Goal: Information Seeking & Learning: Learn about a topic

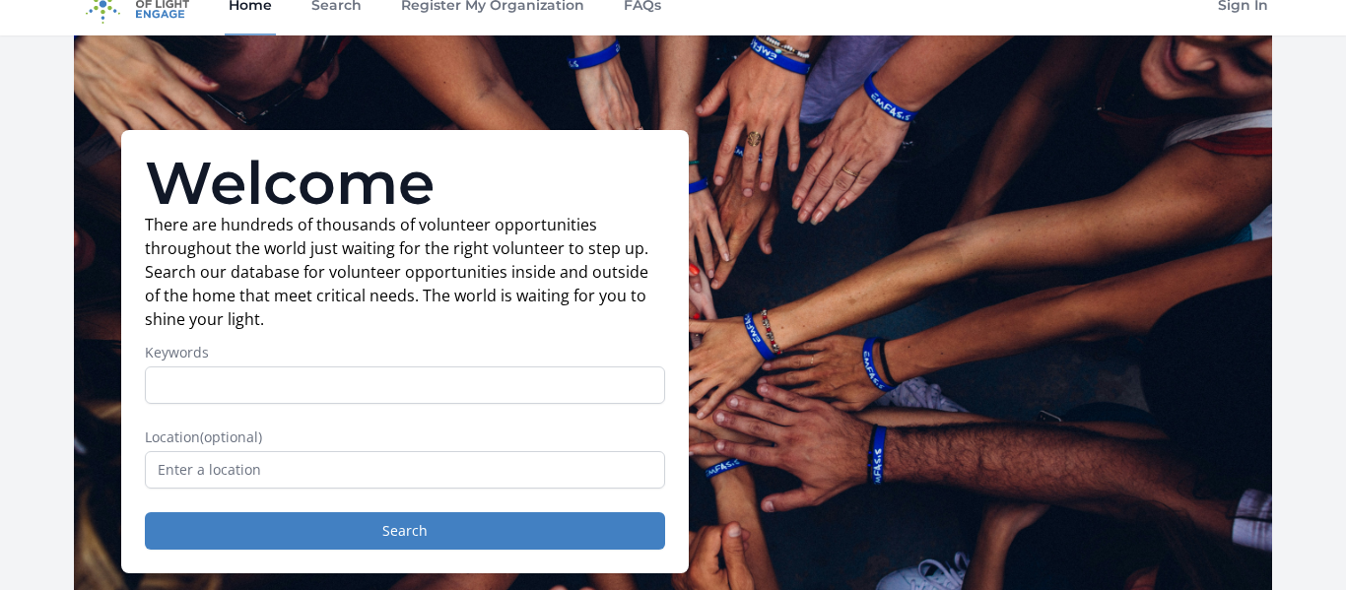
scroll to position [27, 0]
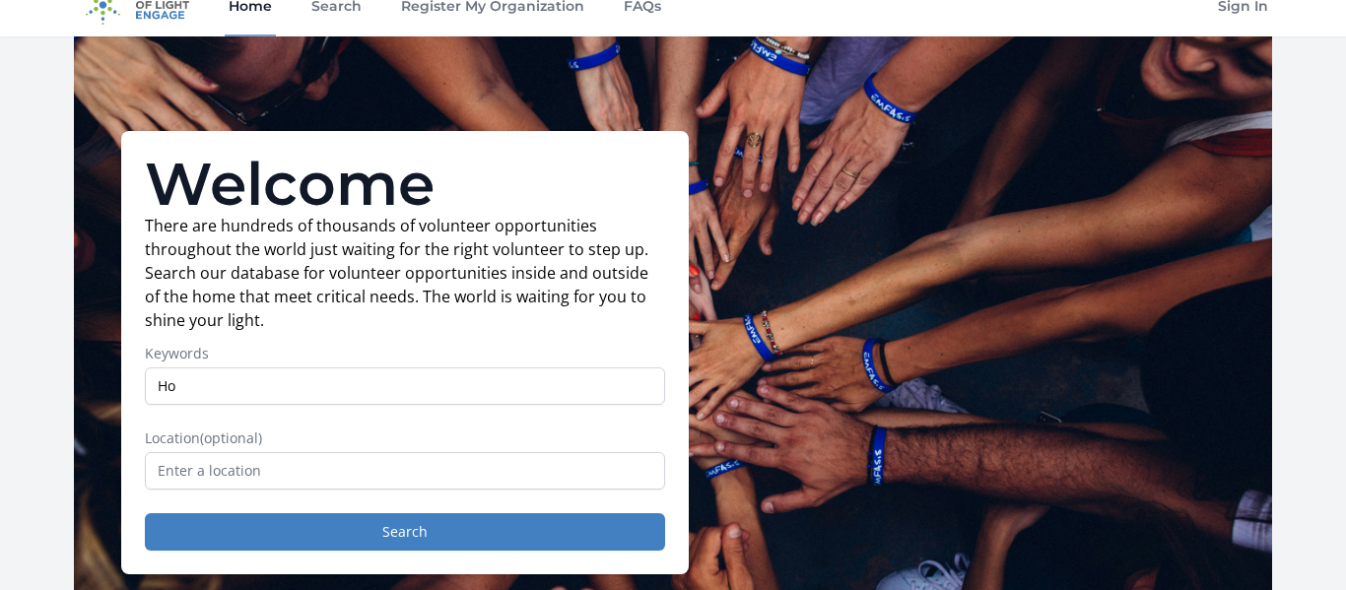
click at [607, 359] on label "Keywords" at bounding box center [405, 354] width 520 height 20
click at [607, 368] on input "Ho" at bounding box center [405, 386] width 520 height 37
click at [623, 379] on input "Ho" at bounding box center [405, 386] width 520 height 37
type input "House"
click at [239, 462] on input "text" at bounding box center [405, 470] width 520 height 37
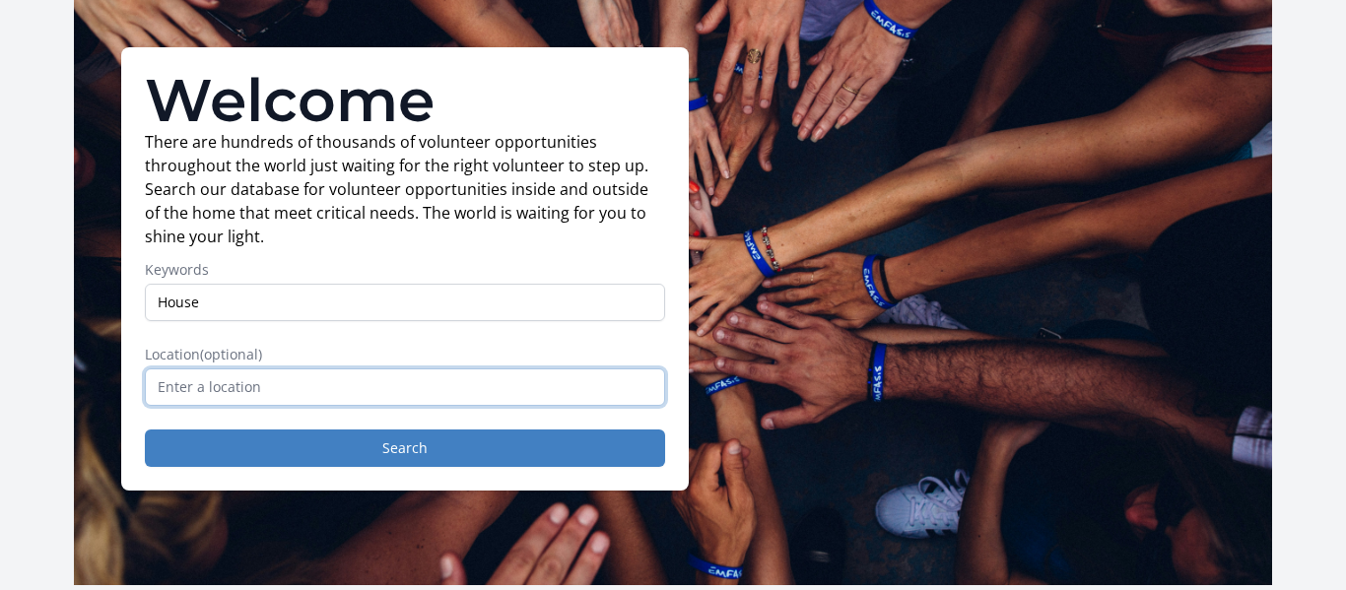
scroll to position [129, 0]
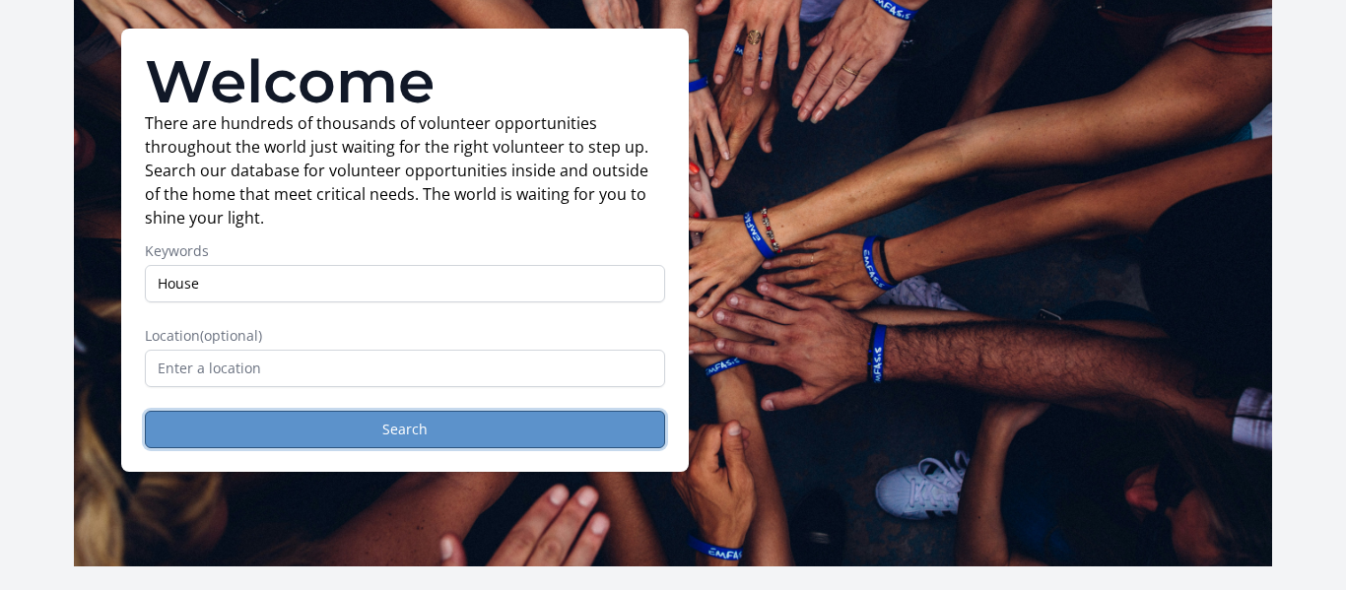
click at [390, 424] on button "Search" at bounding box center [405, 429] width 520 height 37
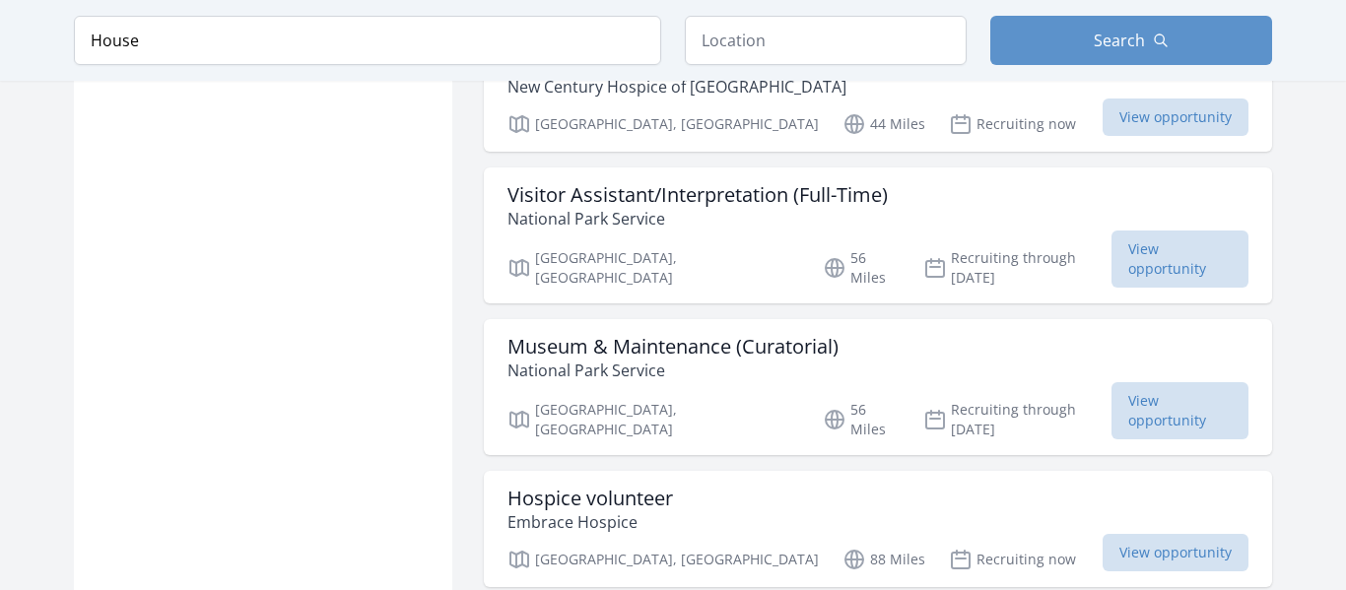
scroll to position [1679, 0]
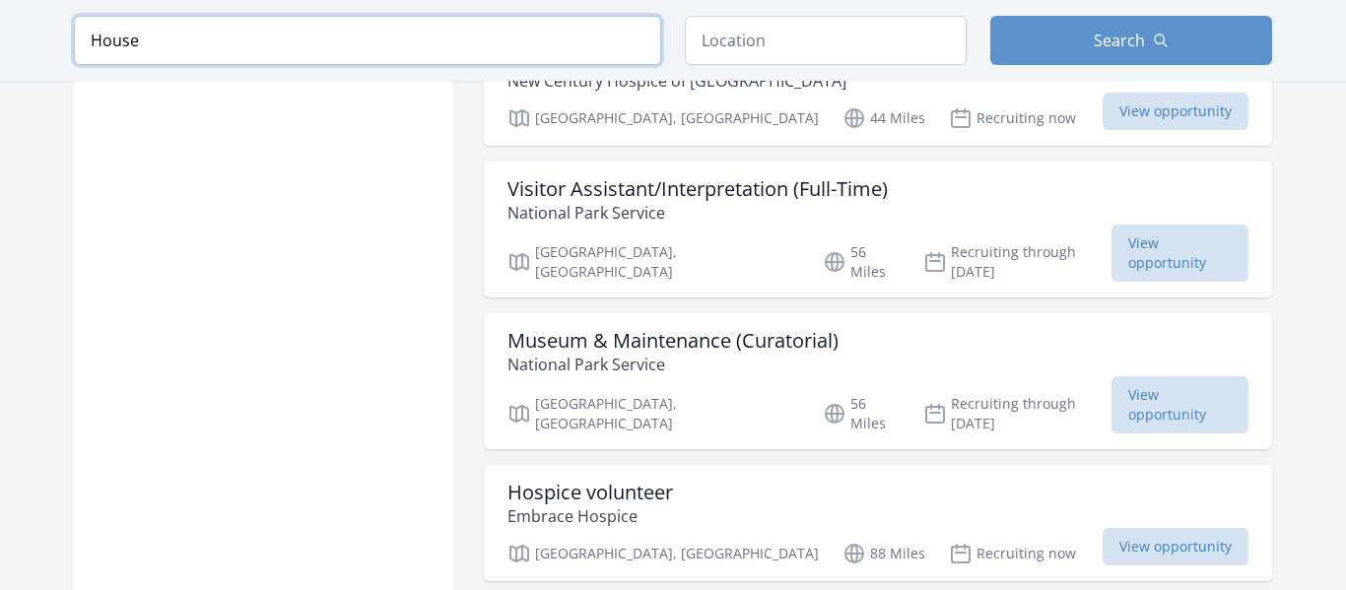
click at [427, 46] on input "House" at bounding box center [367, 40] width 587 height 49
click button "submit" at bounding box center [0, 0] width 0 height 0
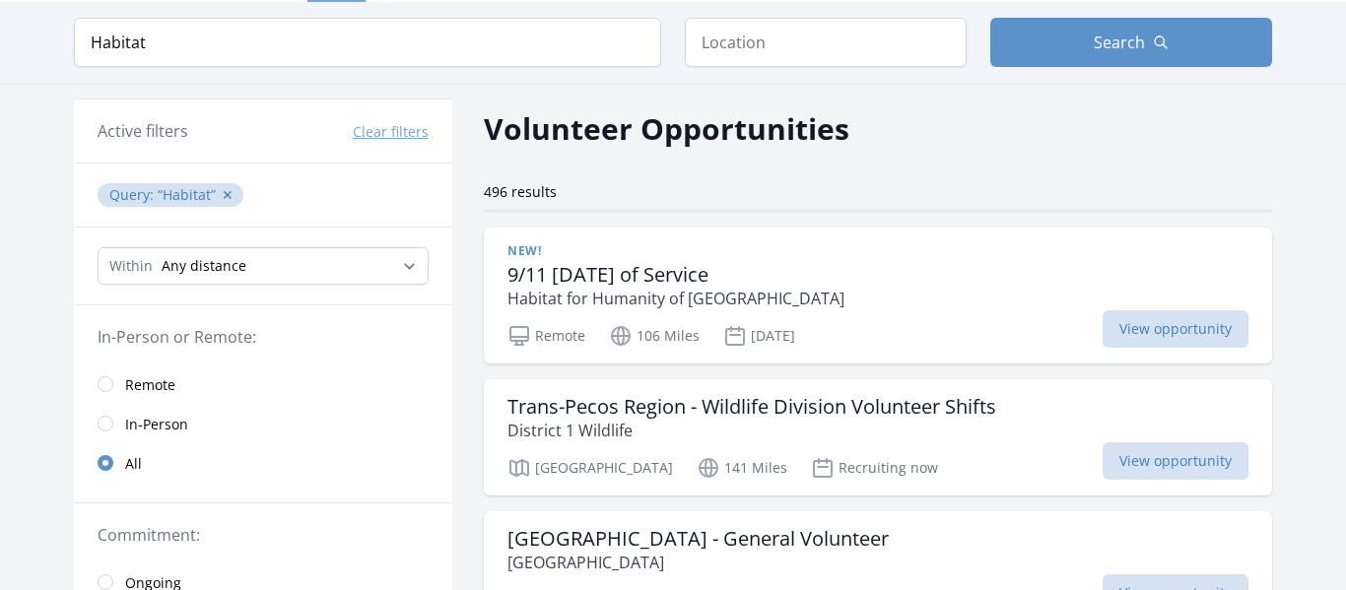
scroll to position [68, 0]
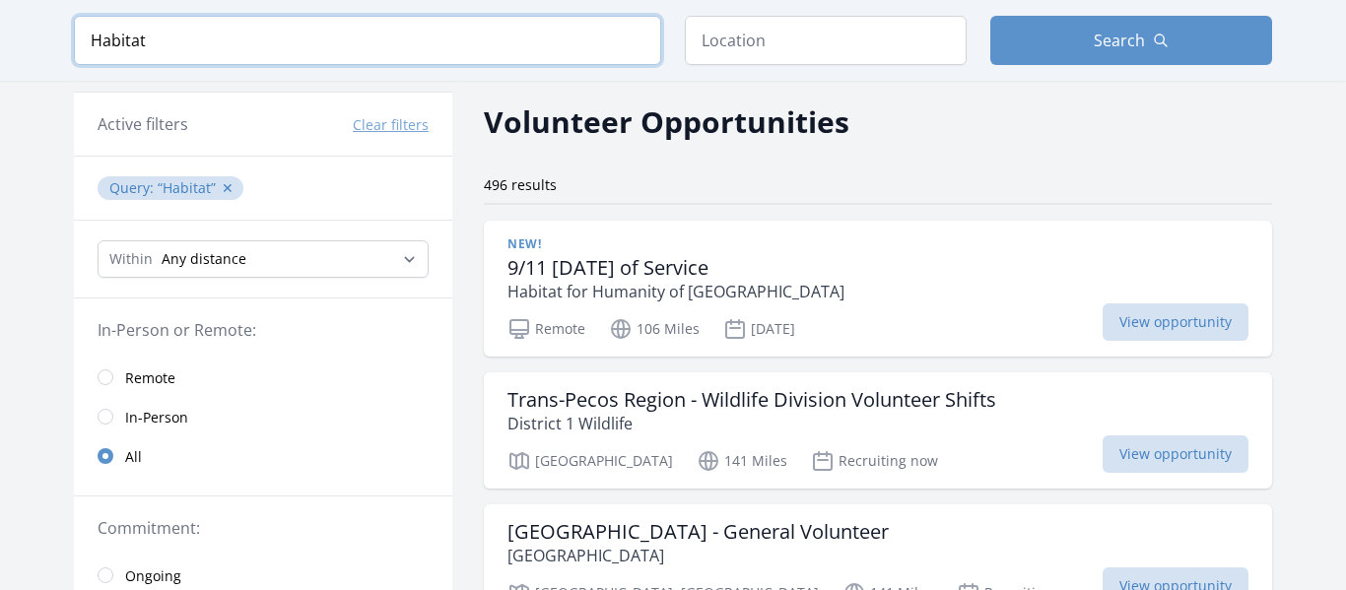
click at [508, 48] on input "Habitat" at bounding box center [367, 40] width 587 height 49
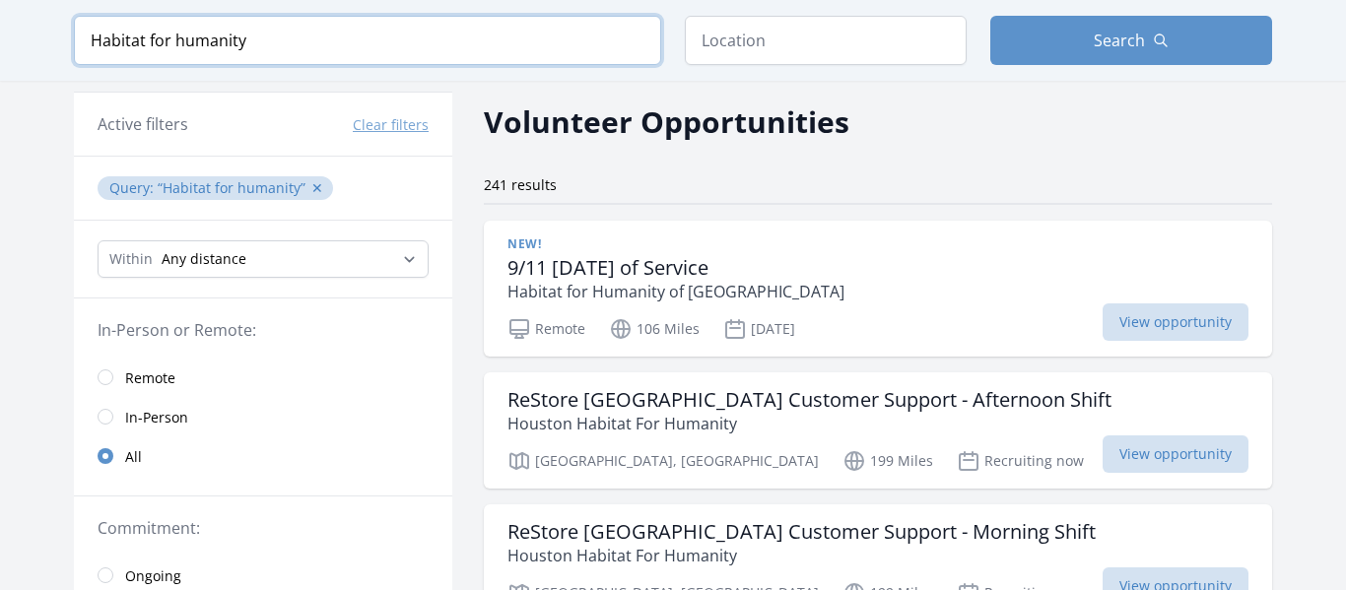
type input "Habitat for humanity"
click button "submit" at bounding box center [0, 0] width 0 height 0
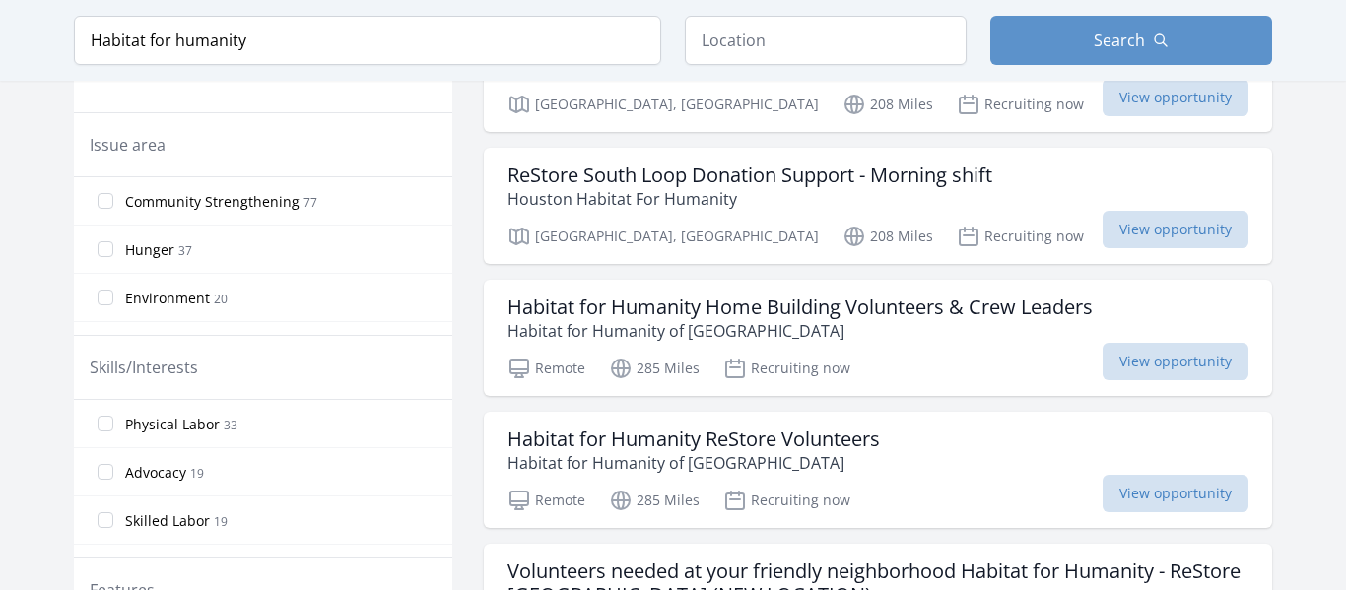
scroll to position [688, 0]
click at [794, 13] on div "Keyword Habitat for humanity Location Search" at bounding box center [673, 40] width 1262 height 81
click at [785, 27] on input "text" at bounding box center [826, 40] width 282 height 49
type input "b"
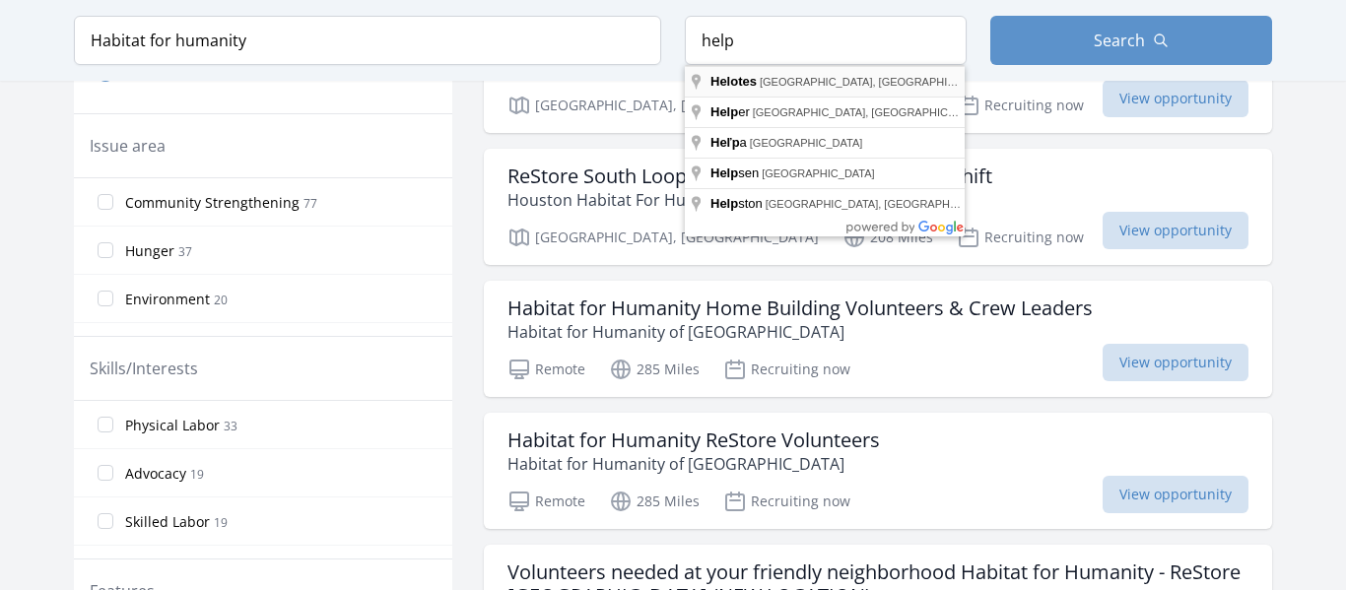
type input "Helotes, [GEOGRAPHIC_DATA], [GEOGRAPHIC_DATA]"
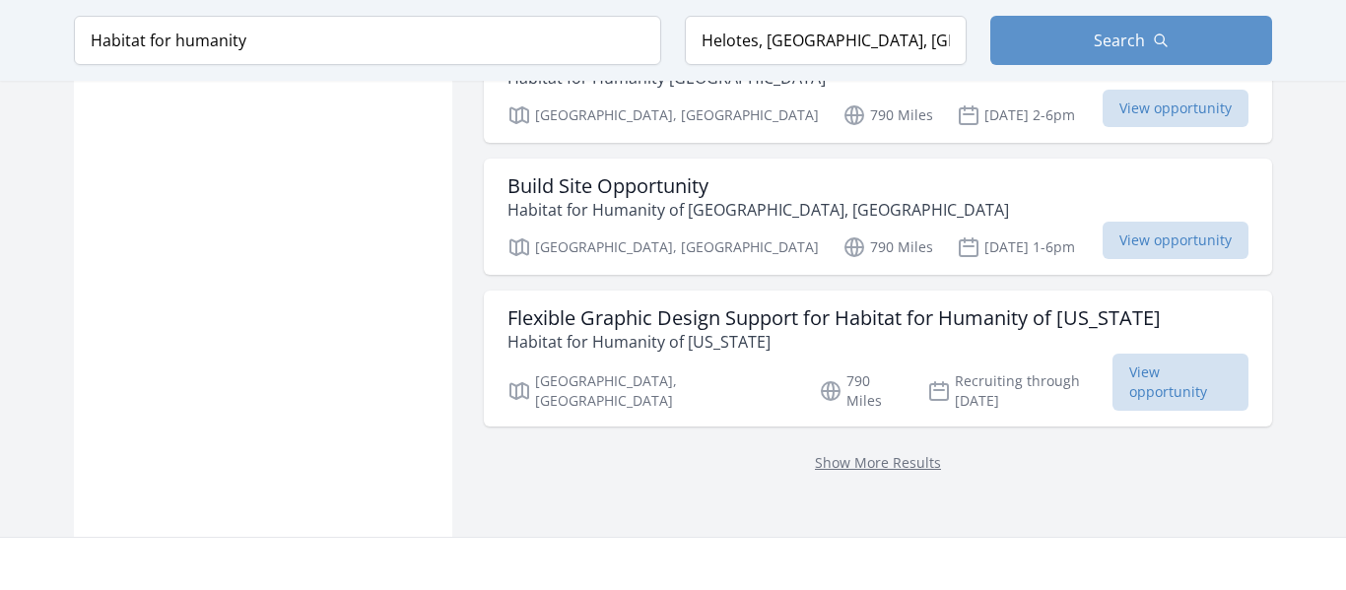
scroll to position [2818, 0]
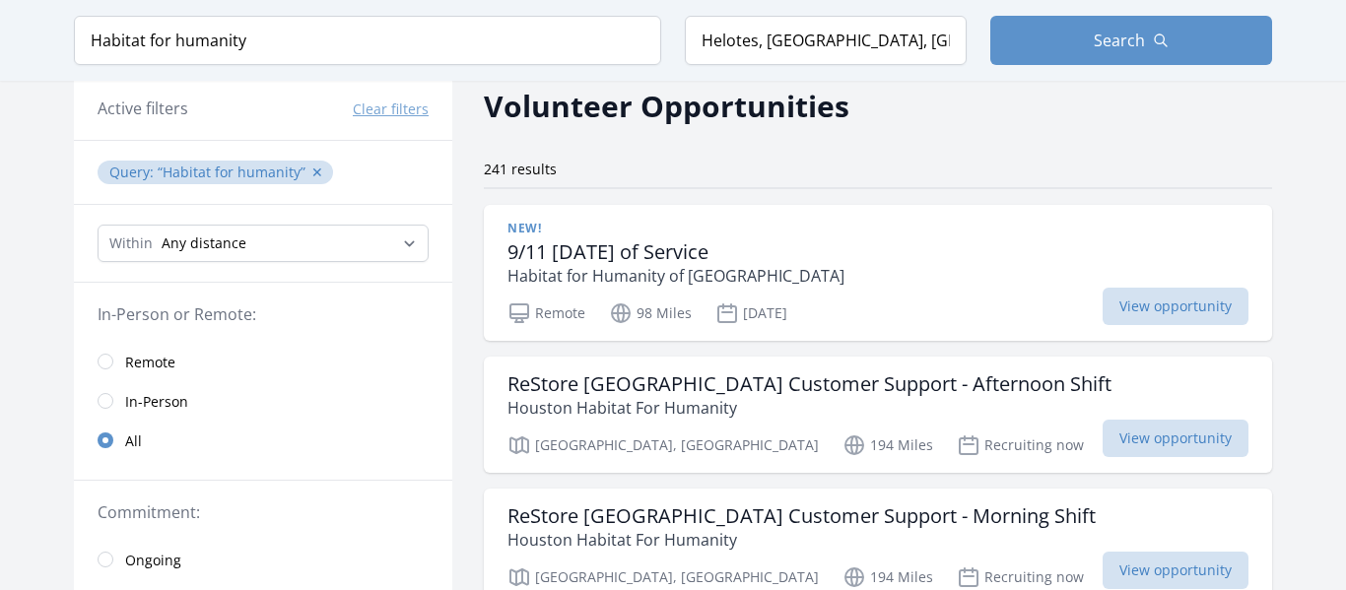
scroll to position [85, 0]
